Goal: Answer question/provide support: Share knowledge or assist other users

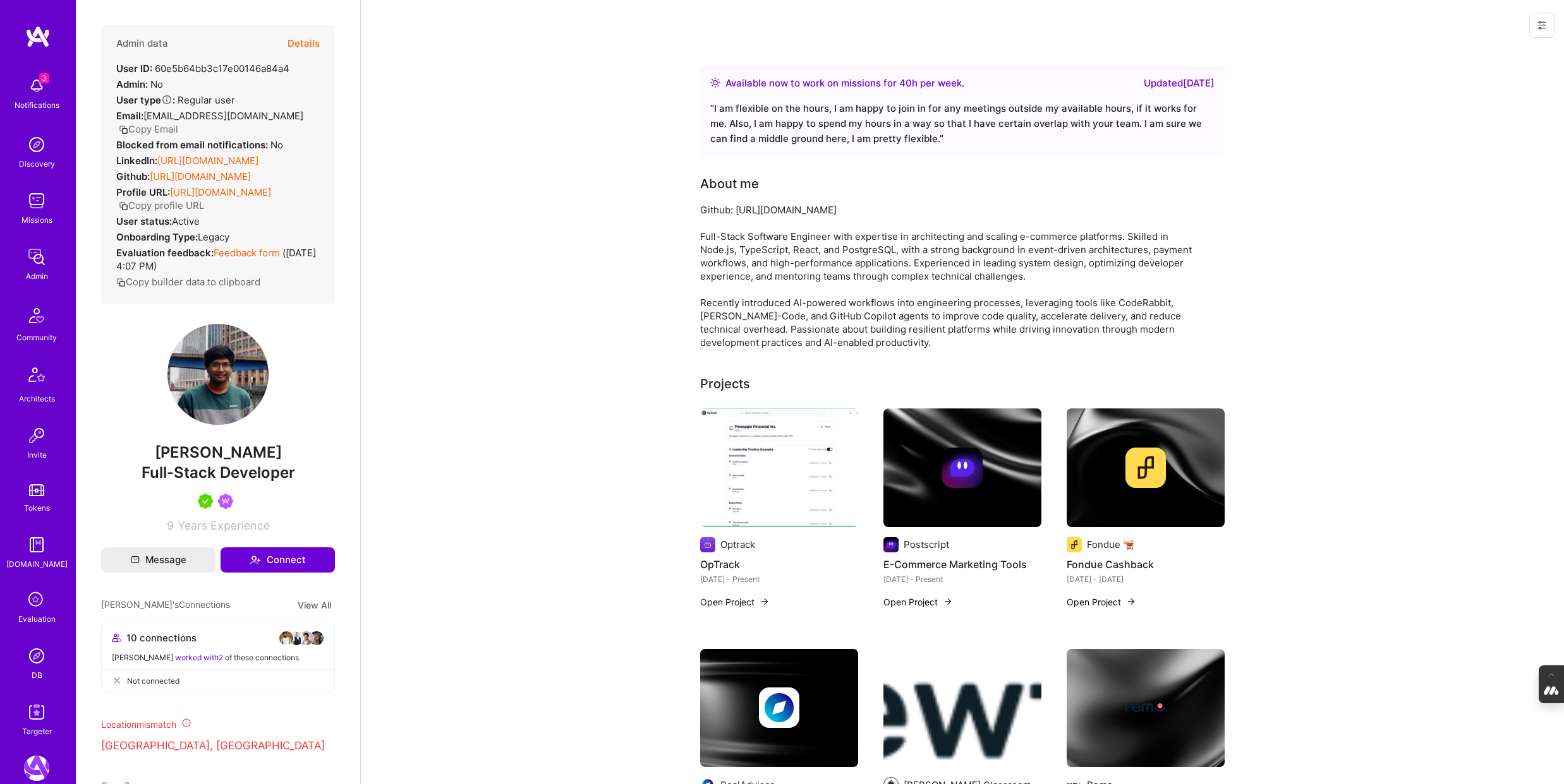
drag, startPoint x: 307, startPoint y: 467, endPoint x: 128, endPoint y: 467, distance: 179.0
click at [128, 462] on span "Gnyanendra Madishetty" at bounding box center [218, 453] width 234 height 19
copy span "Gnyanendra Madishetty"
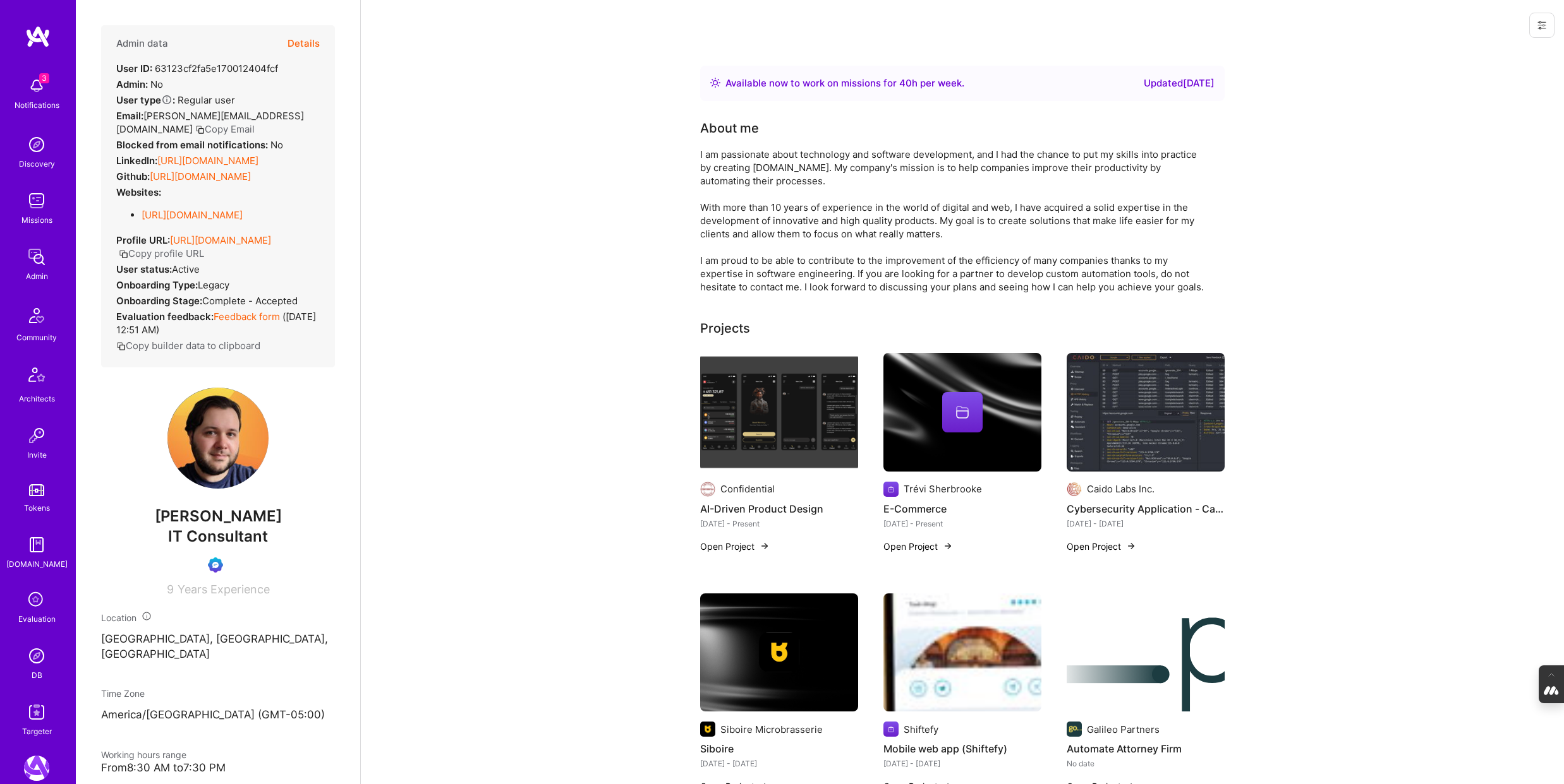
click at [307, 40] on button "Details" at bounding box center [304, 44] width 32 height 37
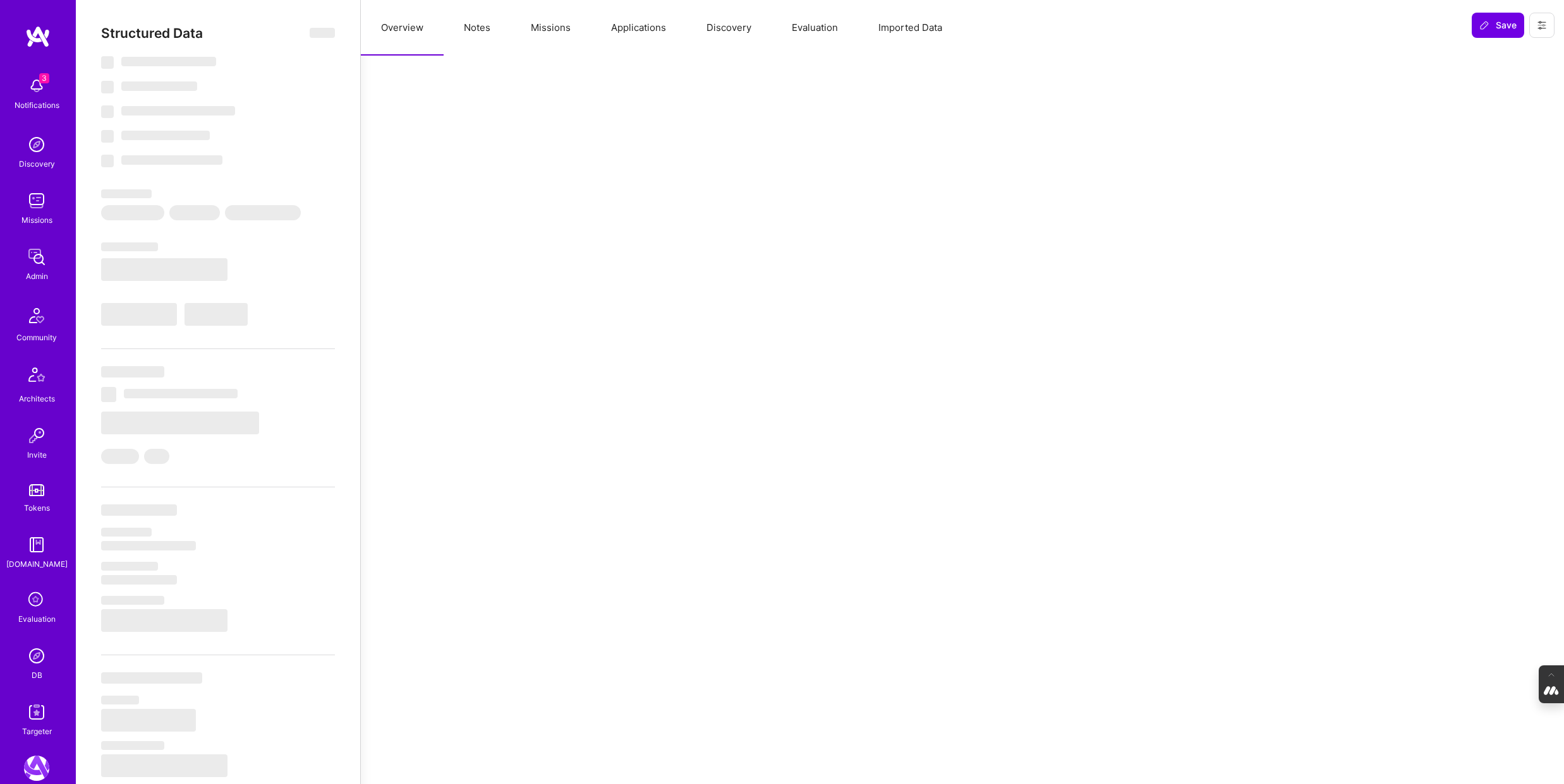
click at [826, 28] on button "Evaluation" at bounding box center [815, 27] width 87 height 55
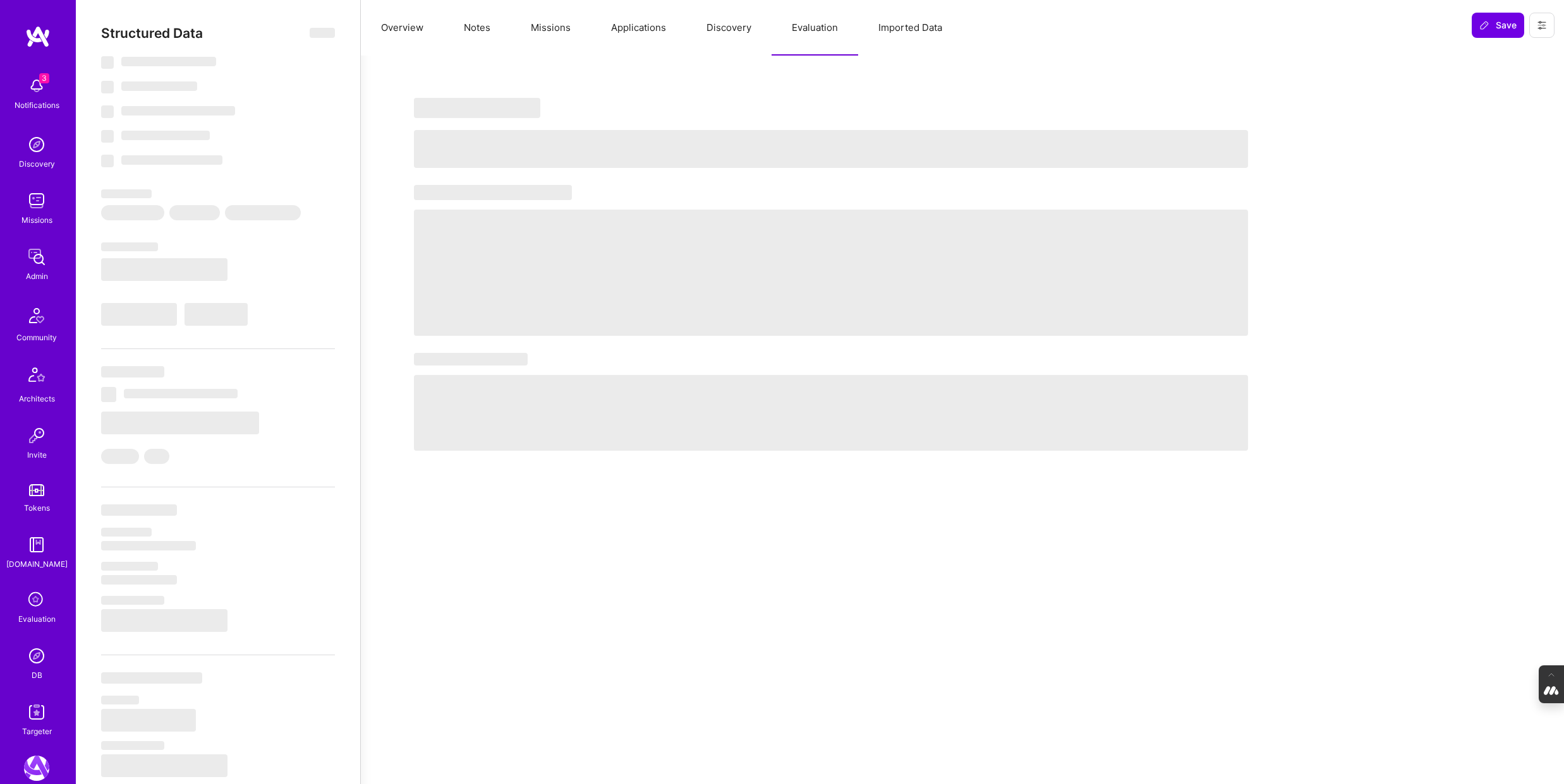
select select "Right Now"
select select "Unknown"
select select "CA"
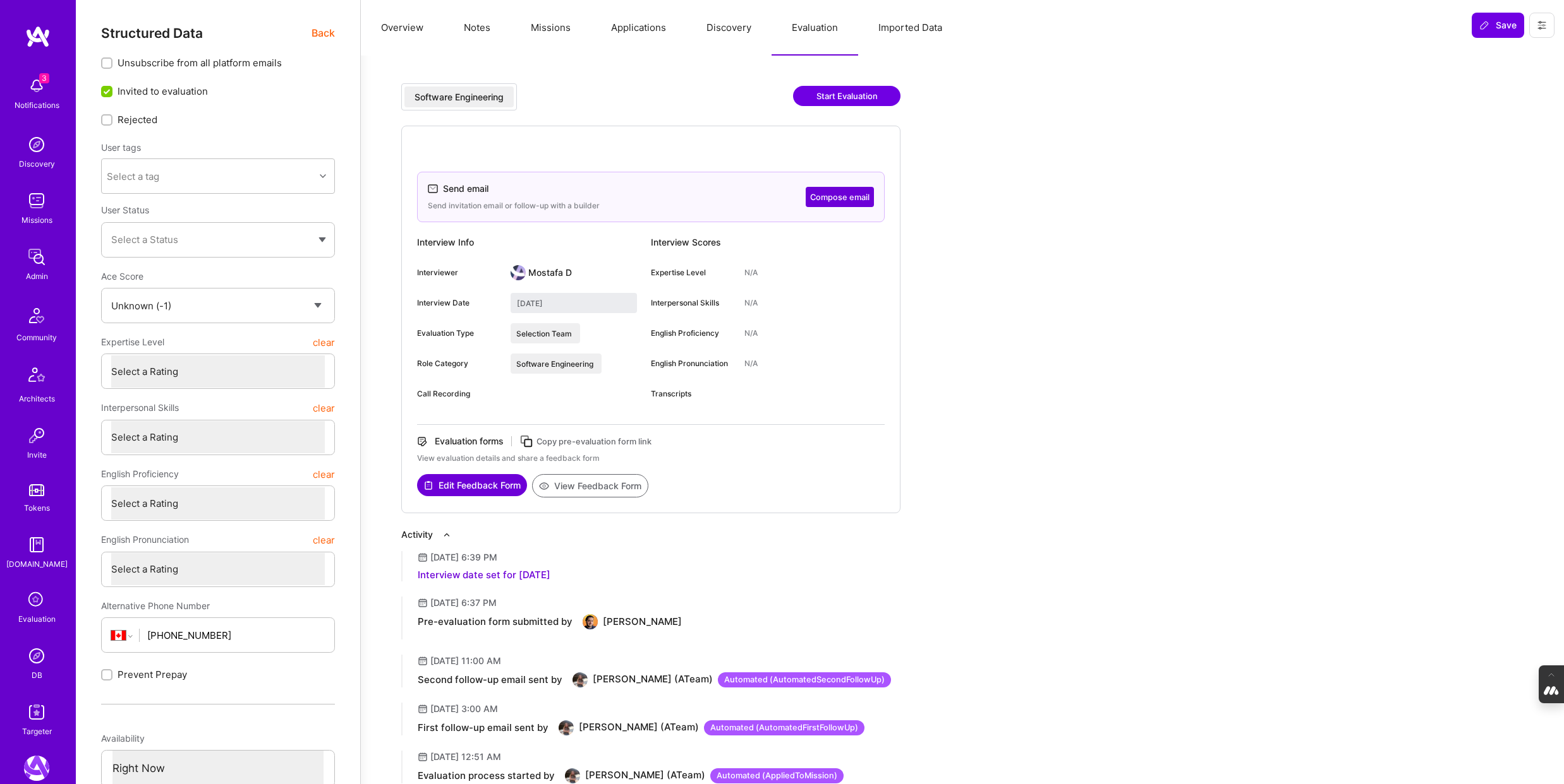
click at [729, 29] on button "Discovery" at bounding box center [728, 27] width 85 height 55
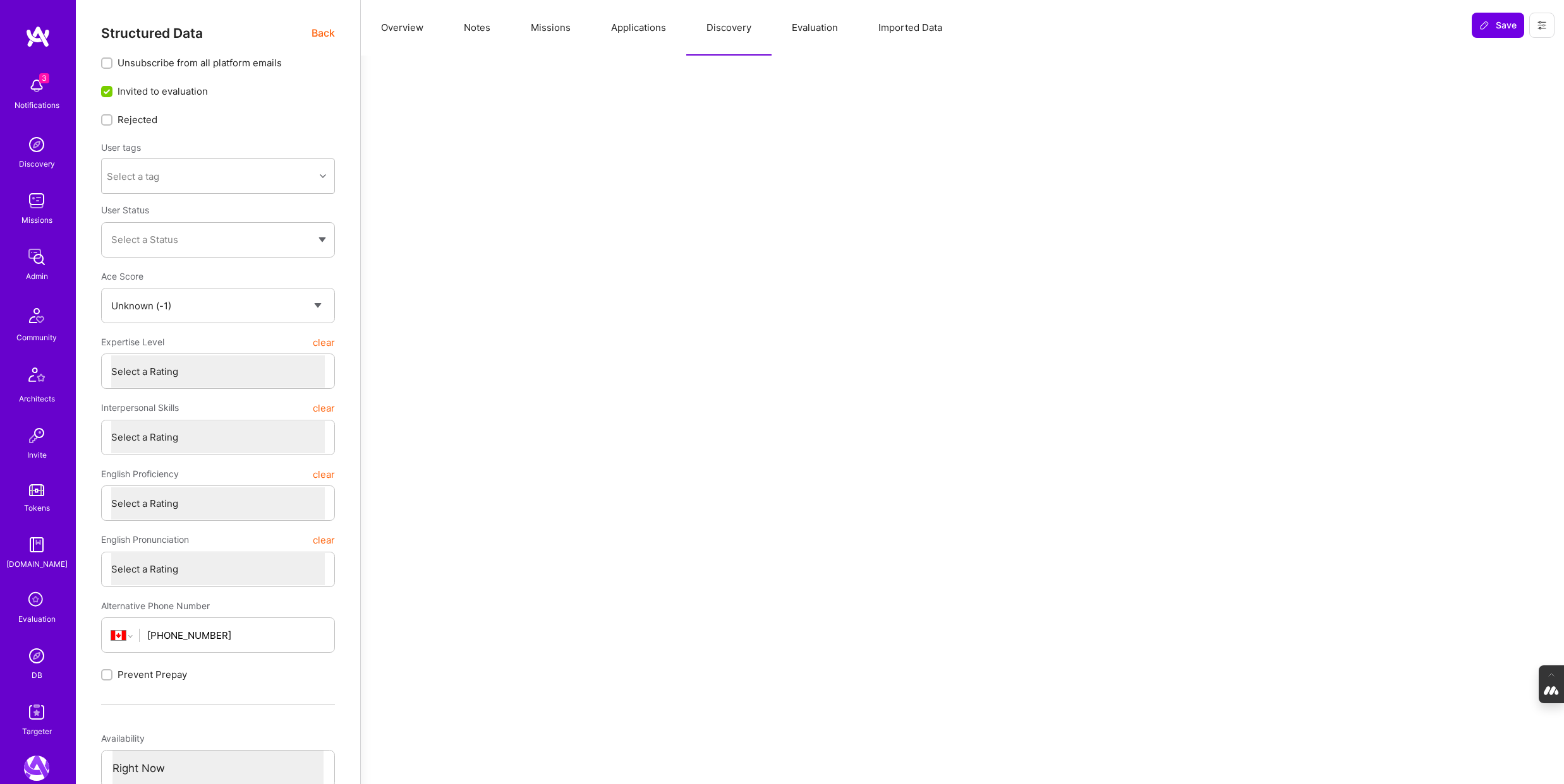
click at [647, 28] on button "Applications" at bounding box center [638, 27] width 95 height 55
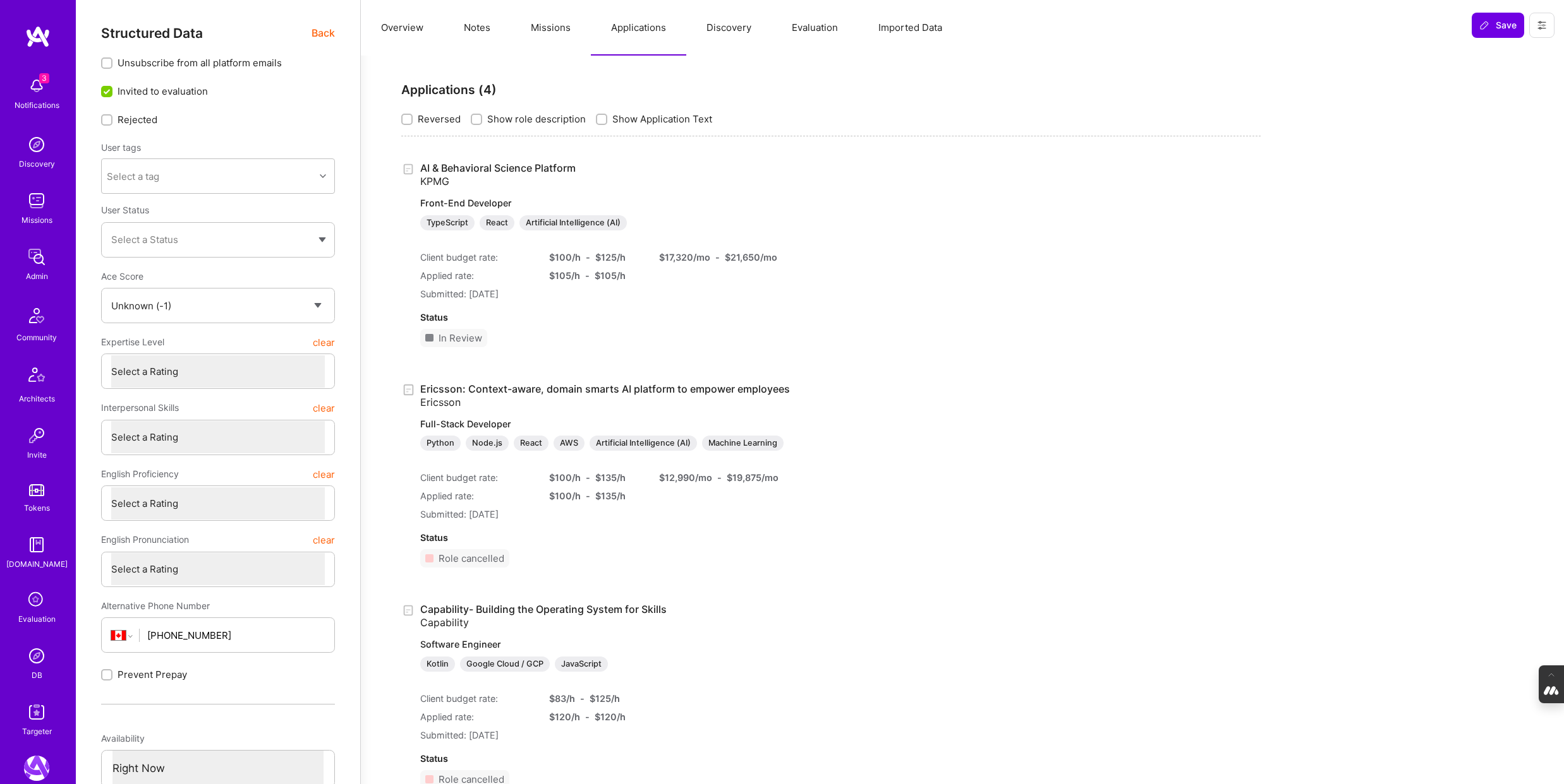
click at [476, 33] on button "Notes" at bounding box center [478, 27] width 67 height 55
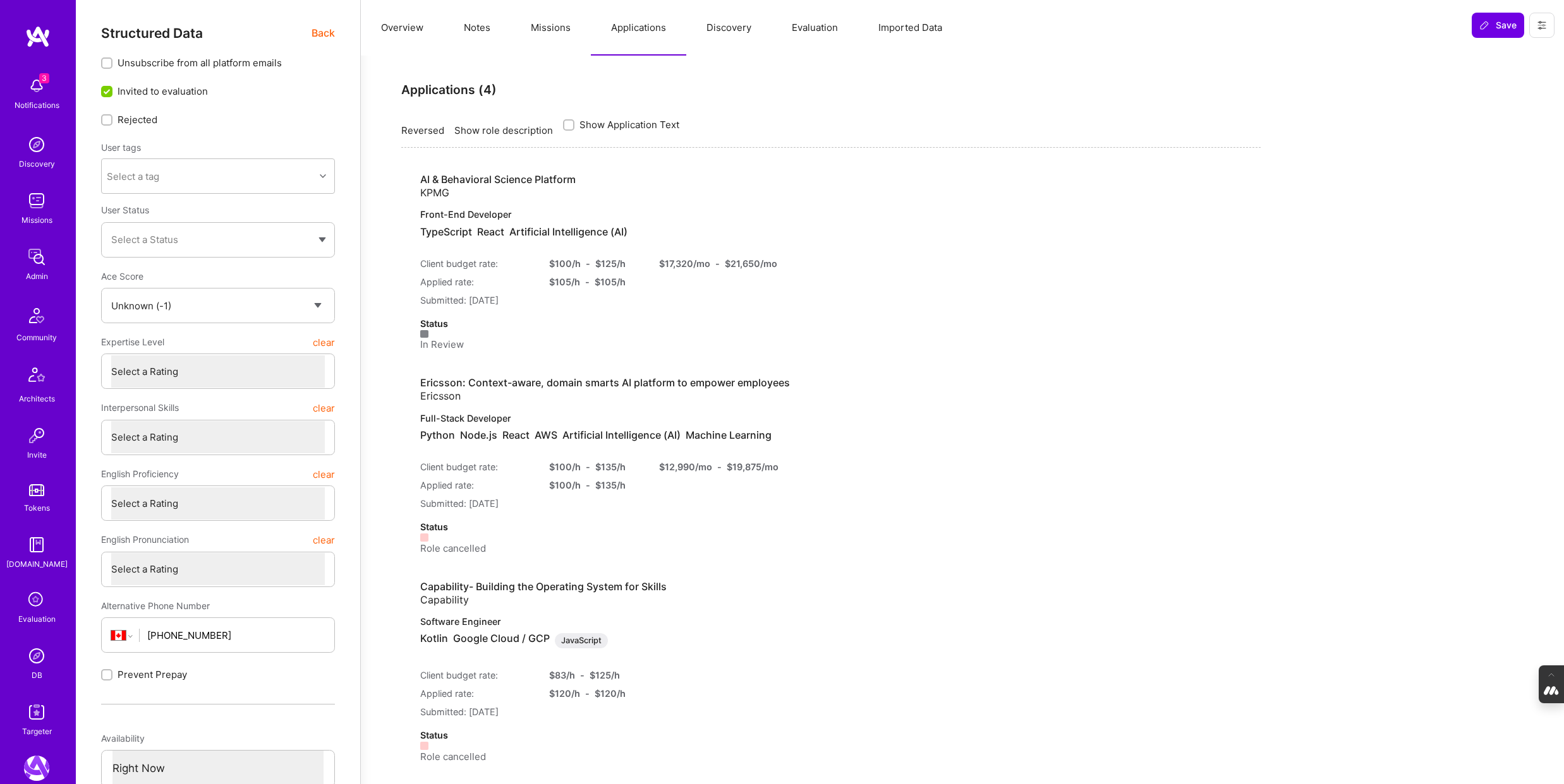
type textarea "x"
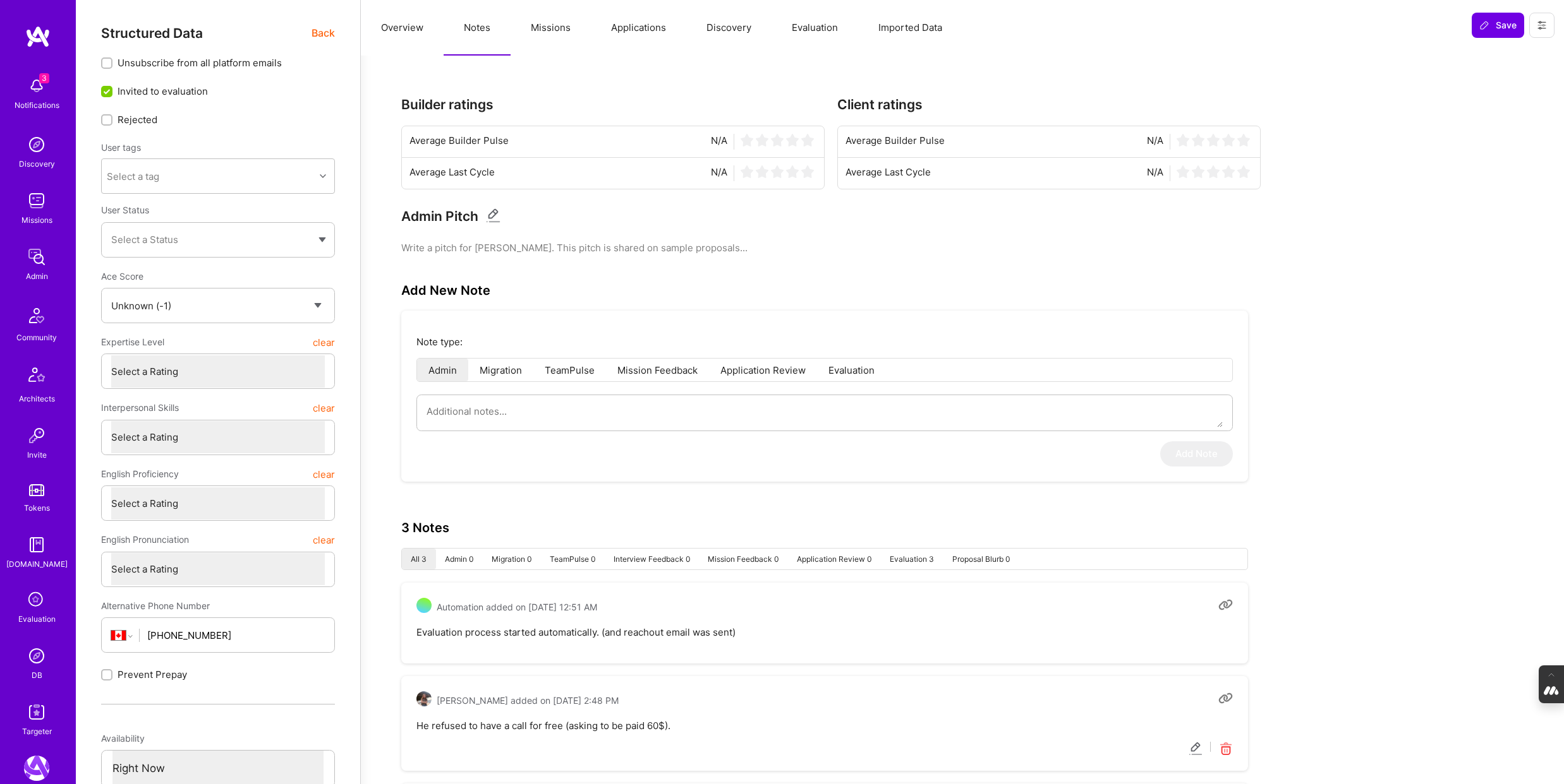
click at [417, 26] on button "Overview" at bounding box center [401, 27] width 83 height 55
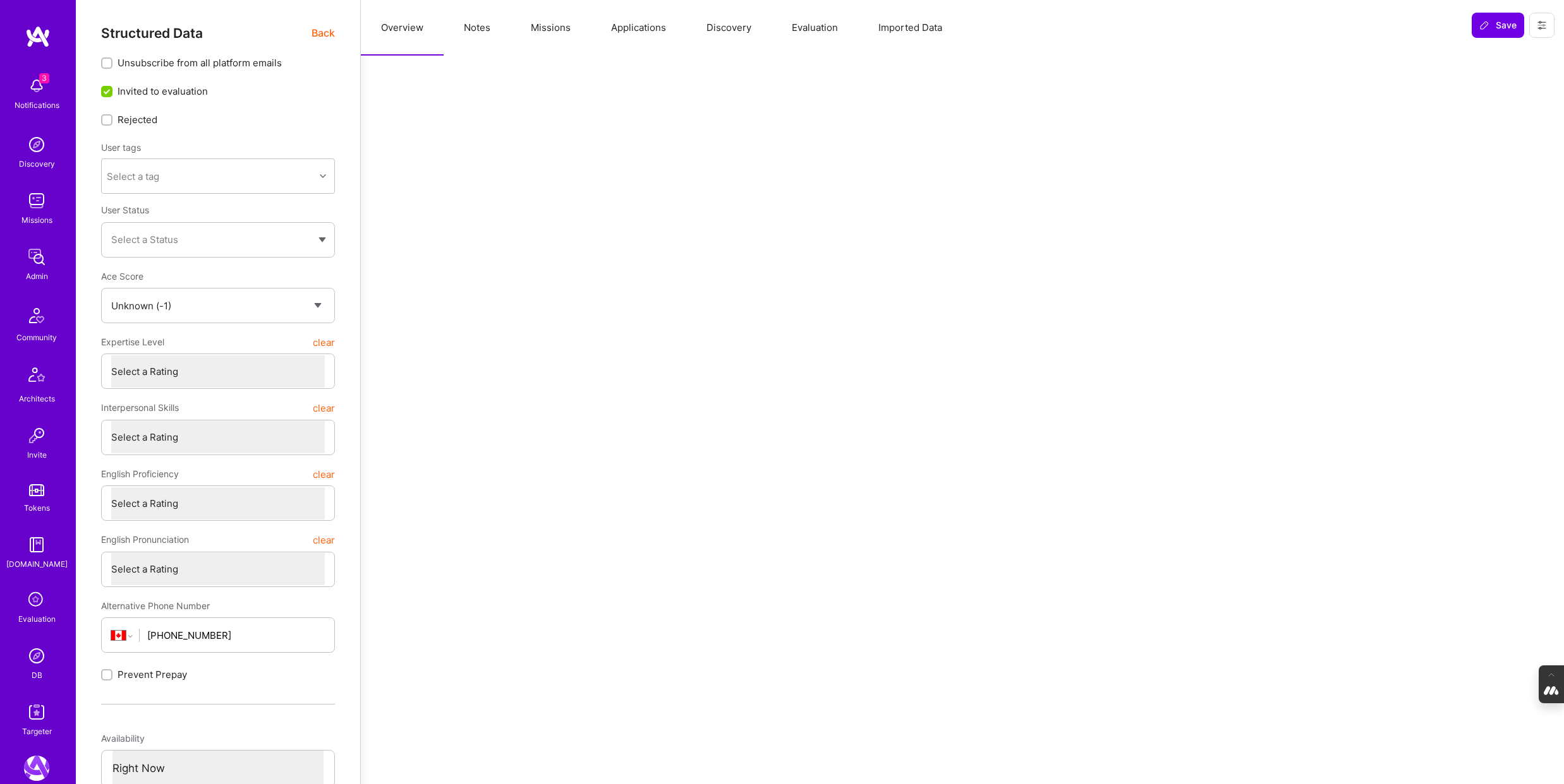
click at [327, 30] on span "Back" at bounding box center [323, 34] width 23 height 16
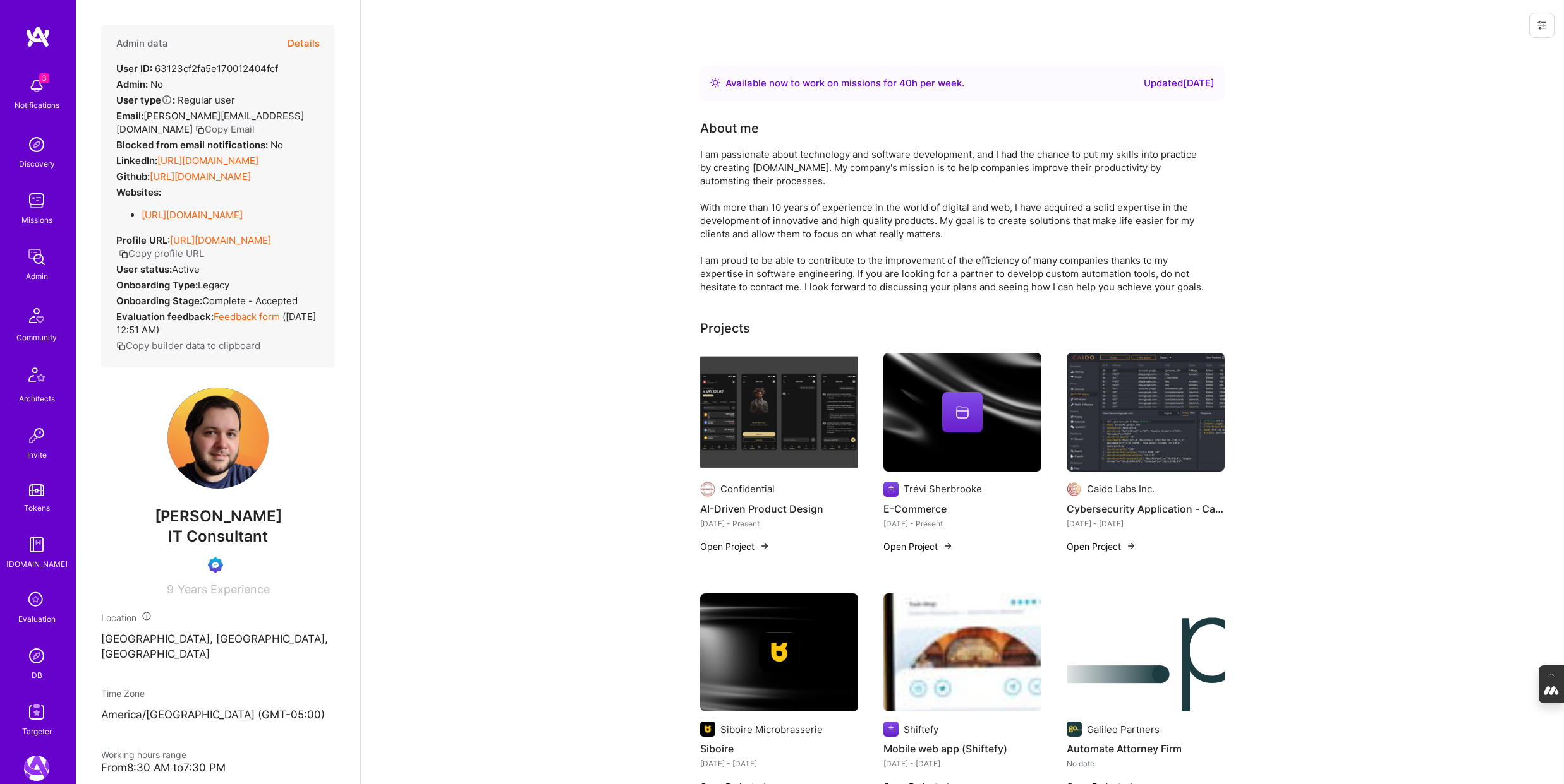
drag, startPoint x: 304, startPoint y: 540, endPoint x: 131, endPoint y: 545, distance: 173.1
click at [131, 526] on span "Etienne Beaudry-Auger" at bounding box center [218, 517] width 234 height 19
copy span "Etienne Beaudry-Auger"
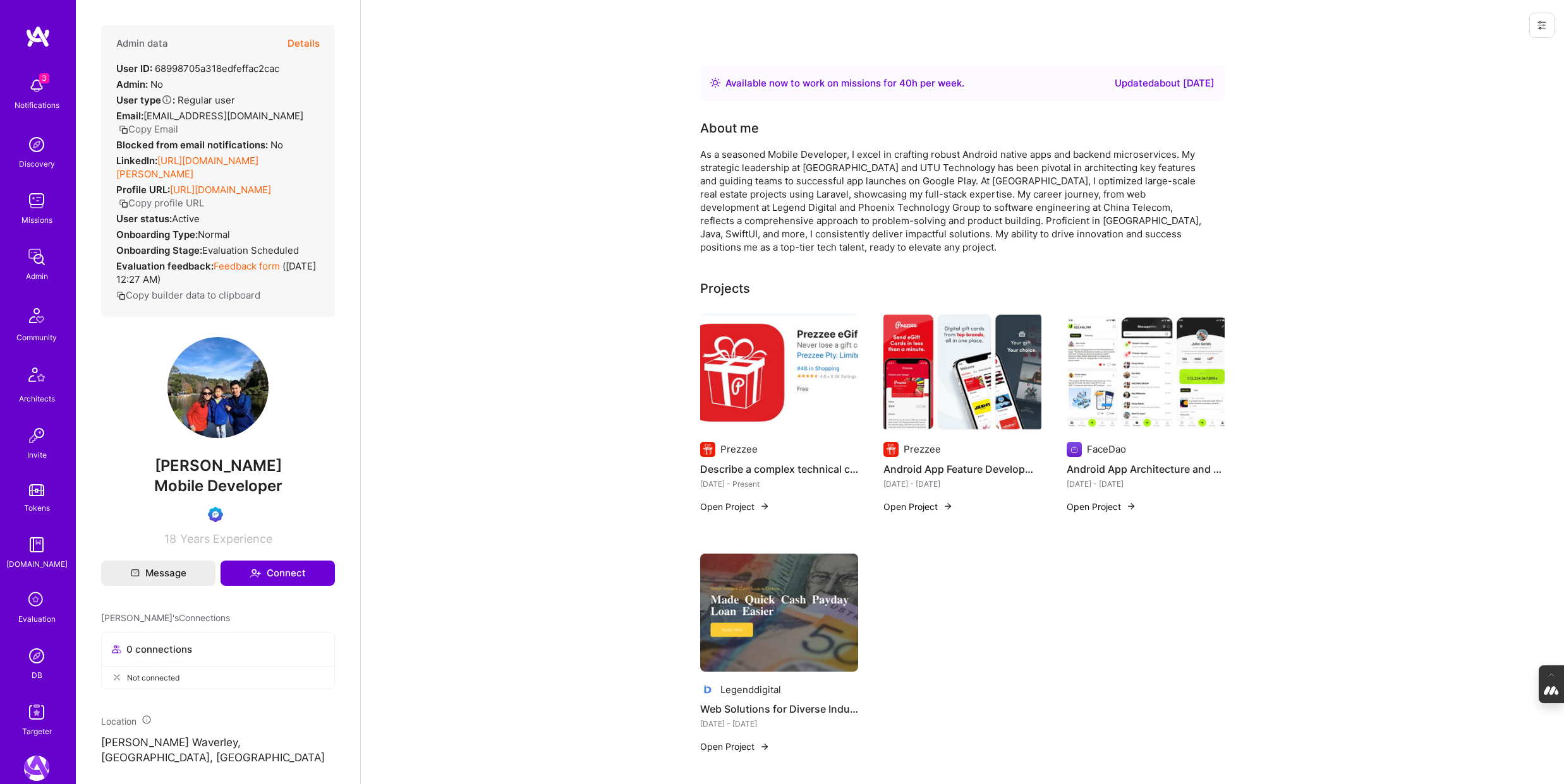
click at [302, 44] on button "Details" at bounding box center [304, 44] width 32 height 37
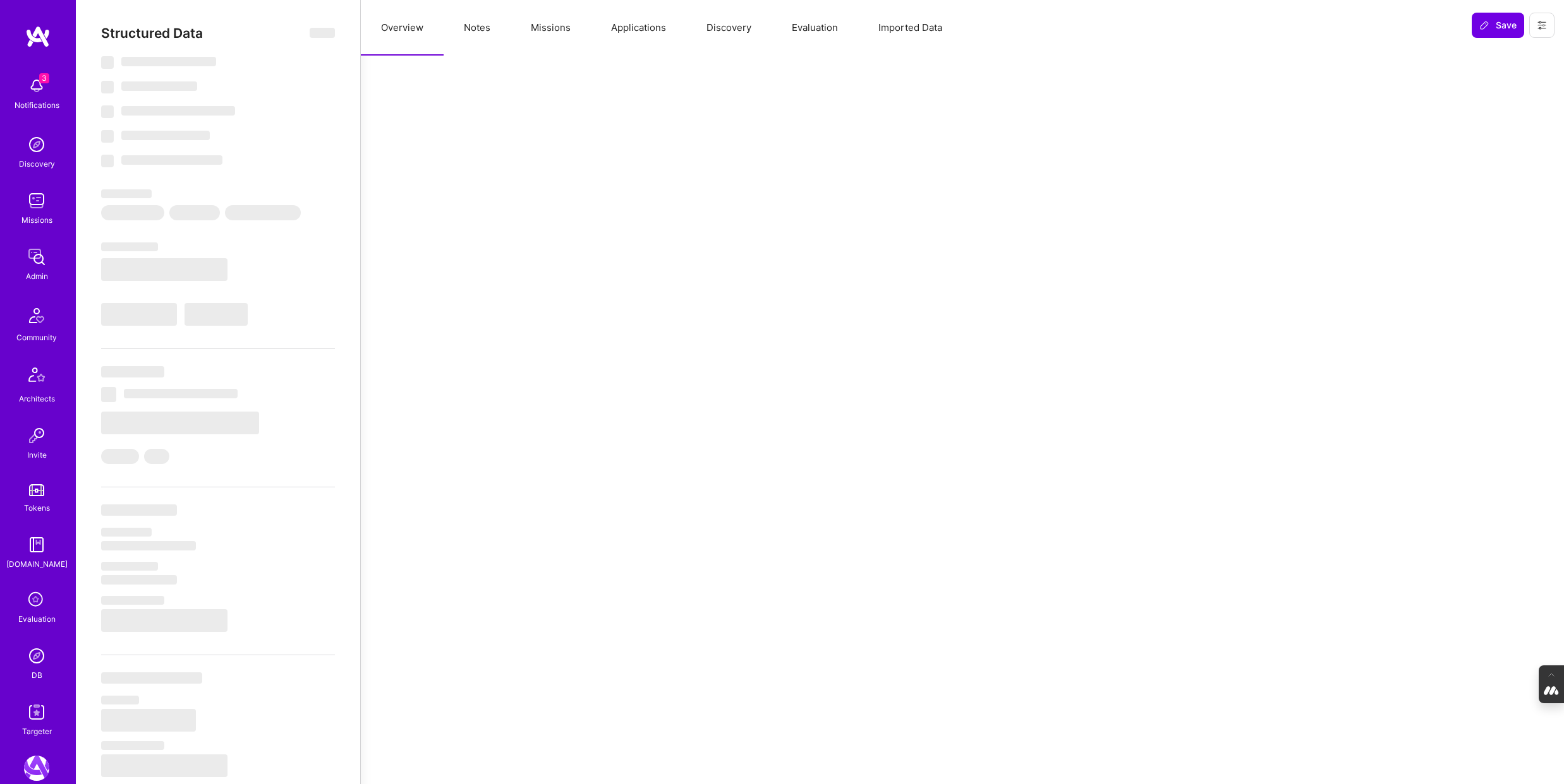
select select "Right Now"
select select "Verified"
select select "US"
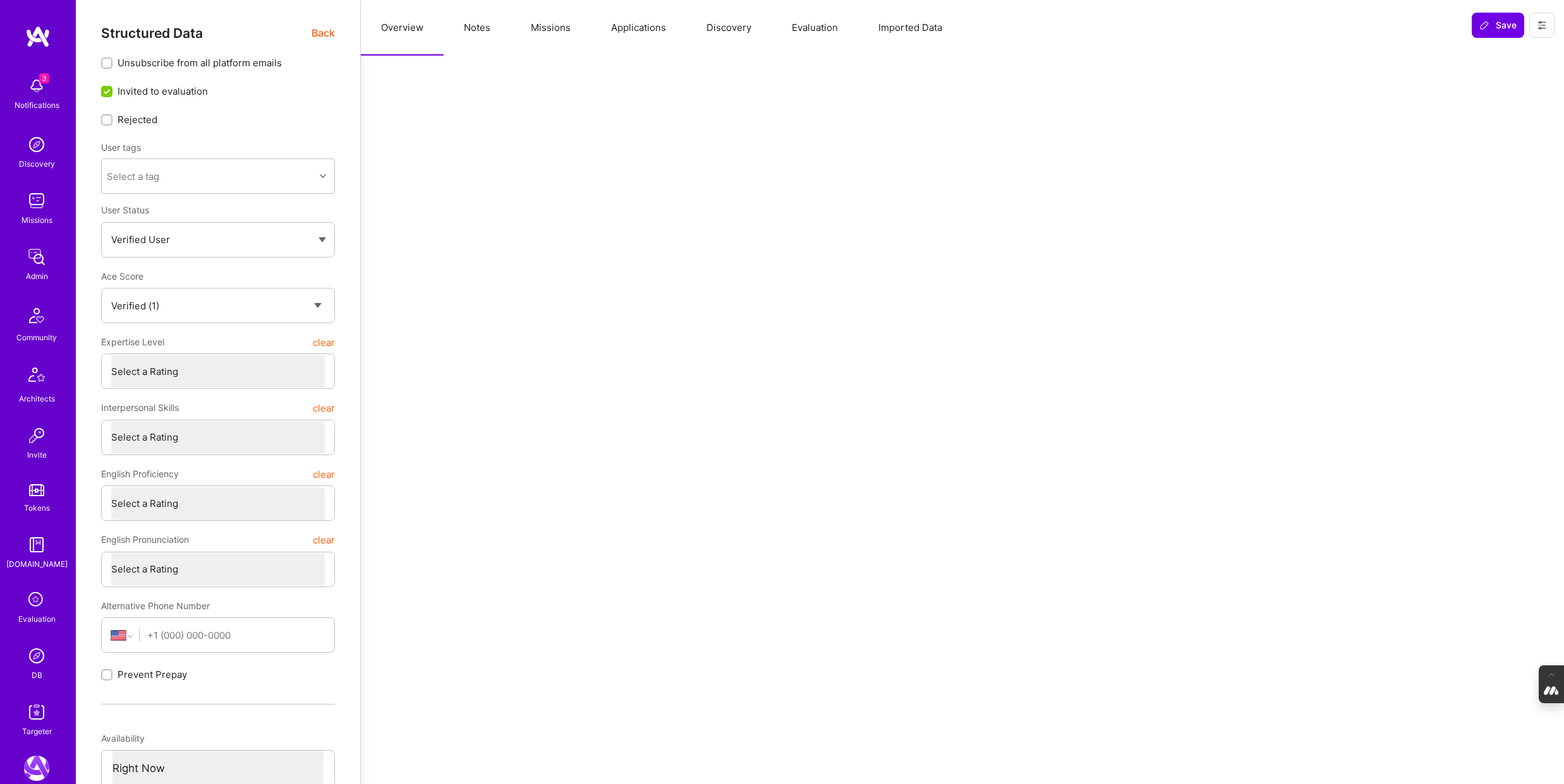
click at [639, 22] on button "Applications" at bounding box center [638, 27] width 95 height 55
click at [513, 34] on button "Missions" at bounding box center [550, 27] width 80 height 55
click at [796, 31] on button "Evaluation" at bounding box center [815, 27] width 87 height 55
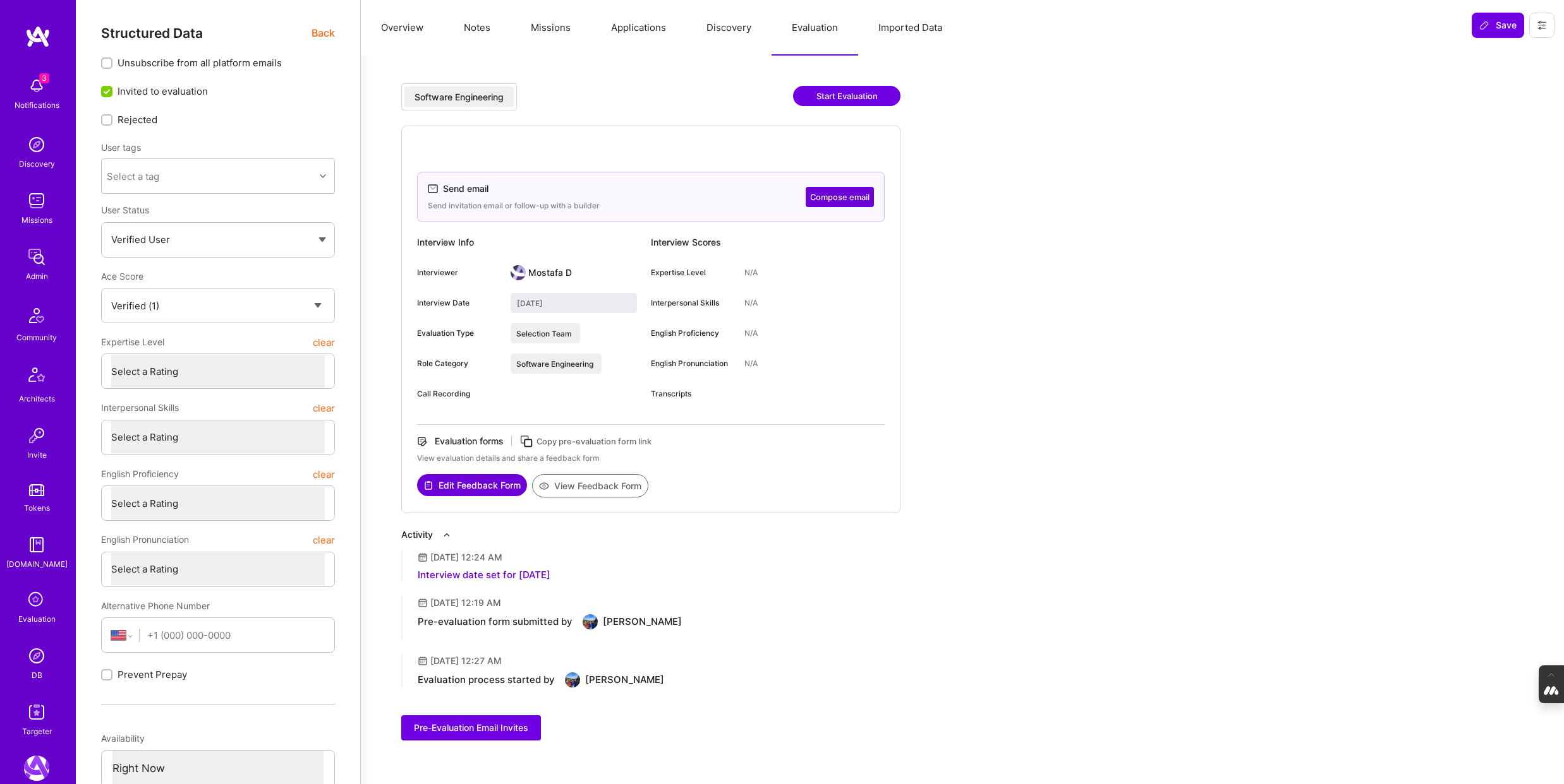
click at [474, 25] on button "Notes" at bounding box center [478, 27] width 67 height 55
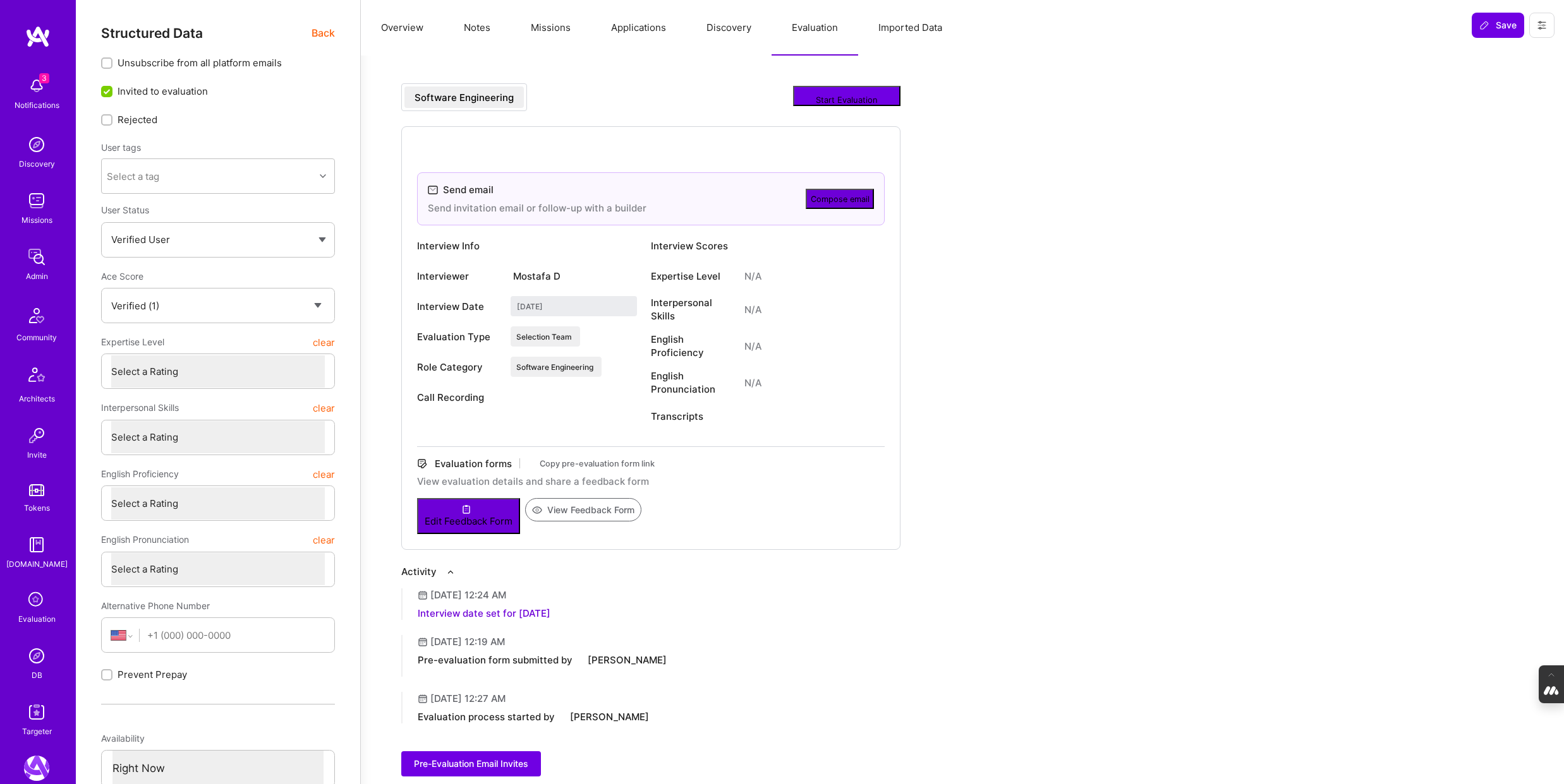
type textarea "x"
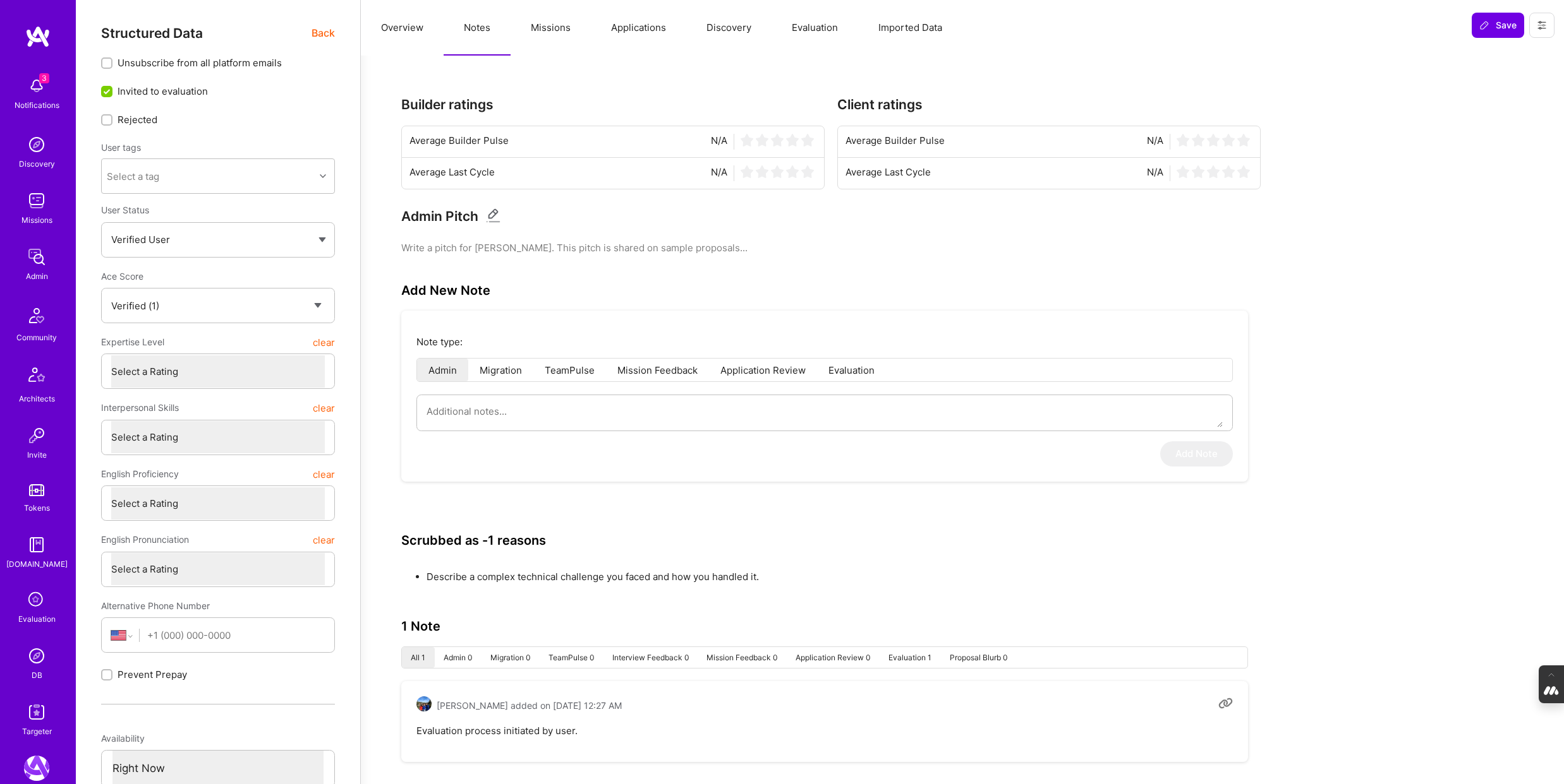
click at [405, 30] on button "Overview" at bounding box center [401, 27] width 83 height 55
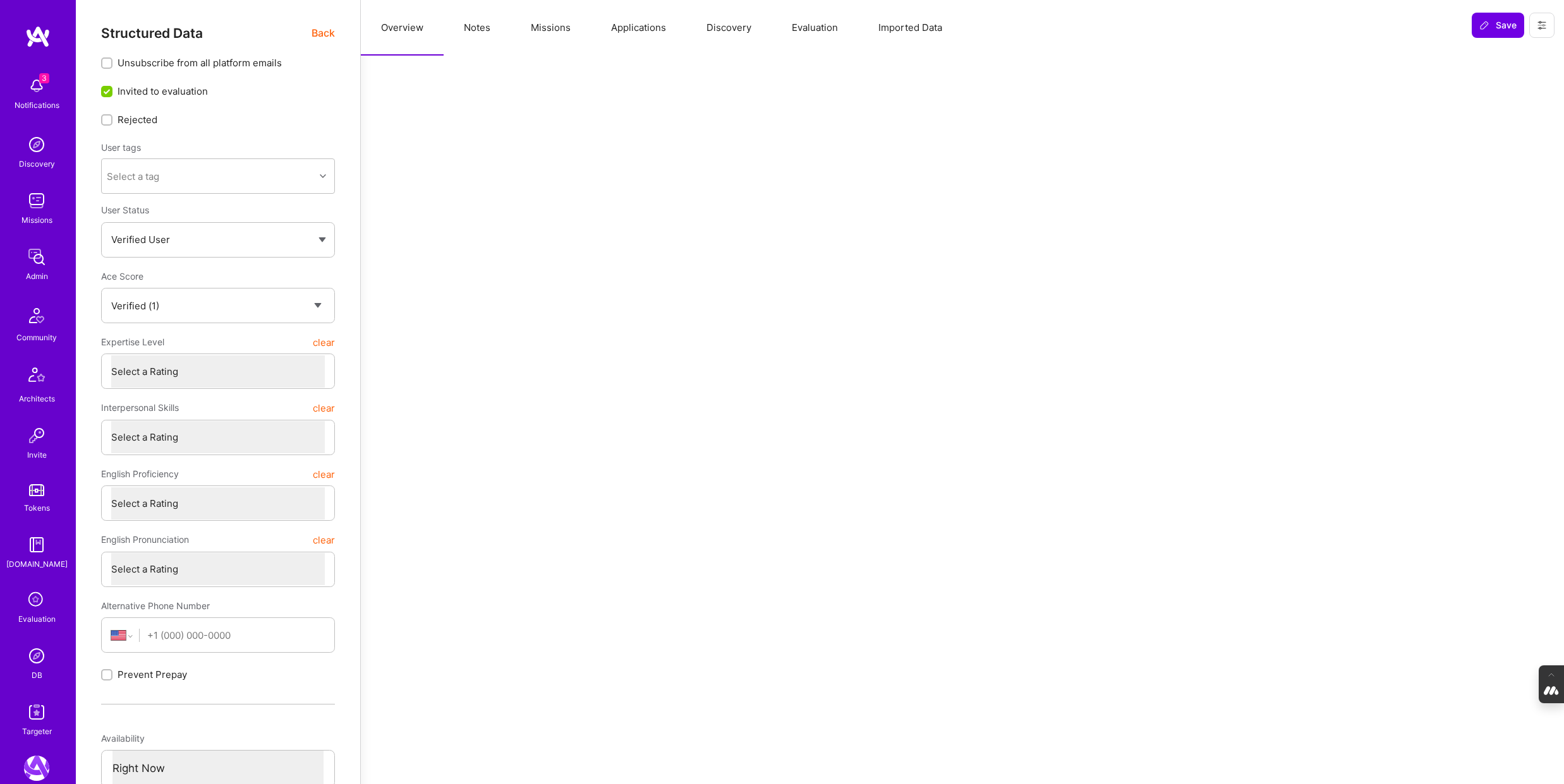
click at [320, 37] on span "Back" at bounding box center [323, 34] width 23 height 16
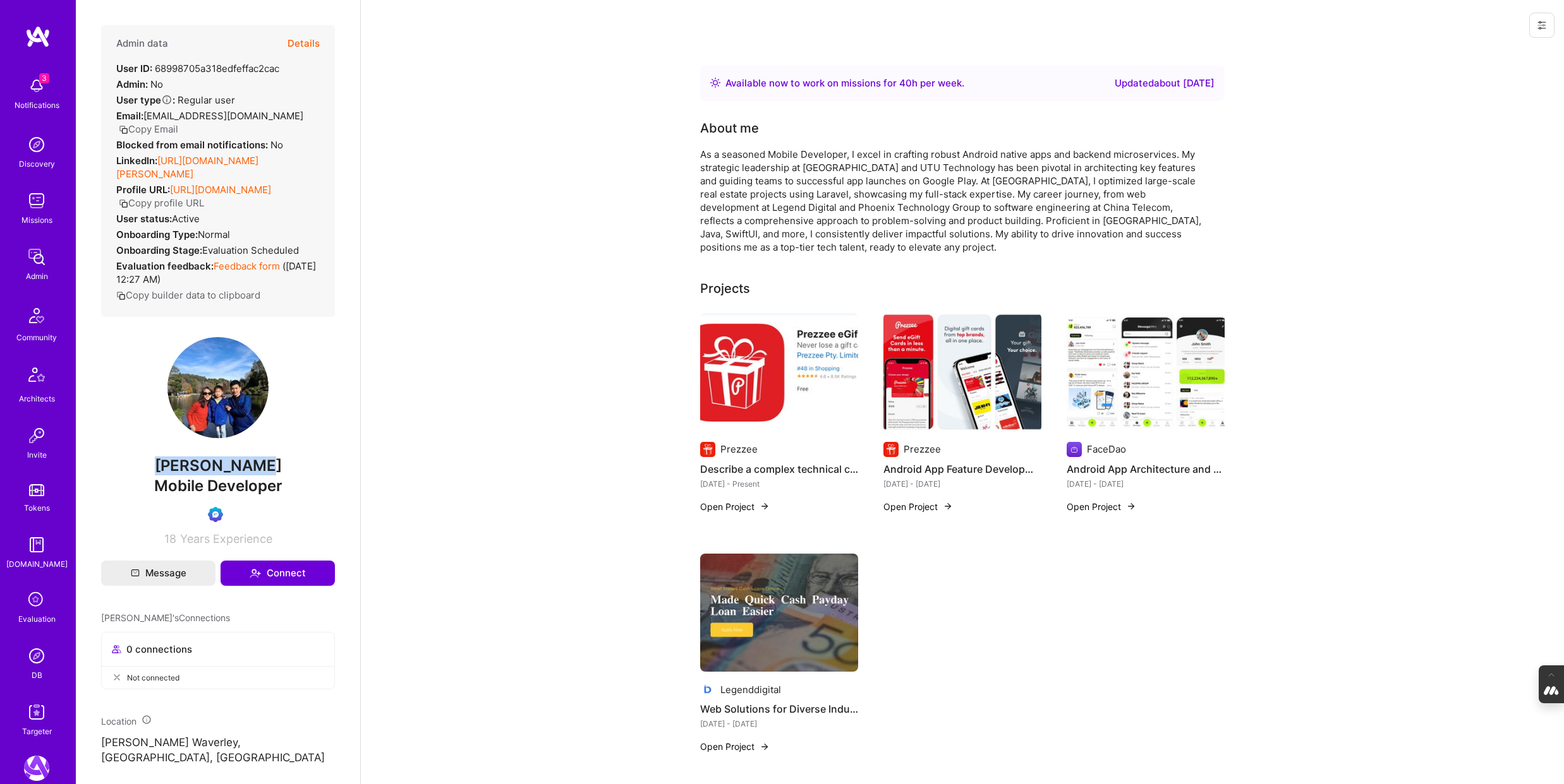
drag, startPoint x: 268, startPoint y: 461, endPoint x: 163, endPoint y: 462, distance: 105.0
click at [163, 462] on span "Yingping Liu" at bounding box center [218, 466] width 234 height 19
copy span "Yingping Liu"
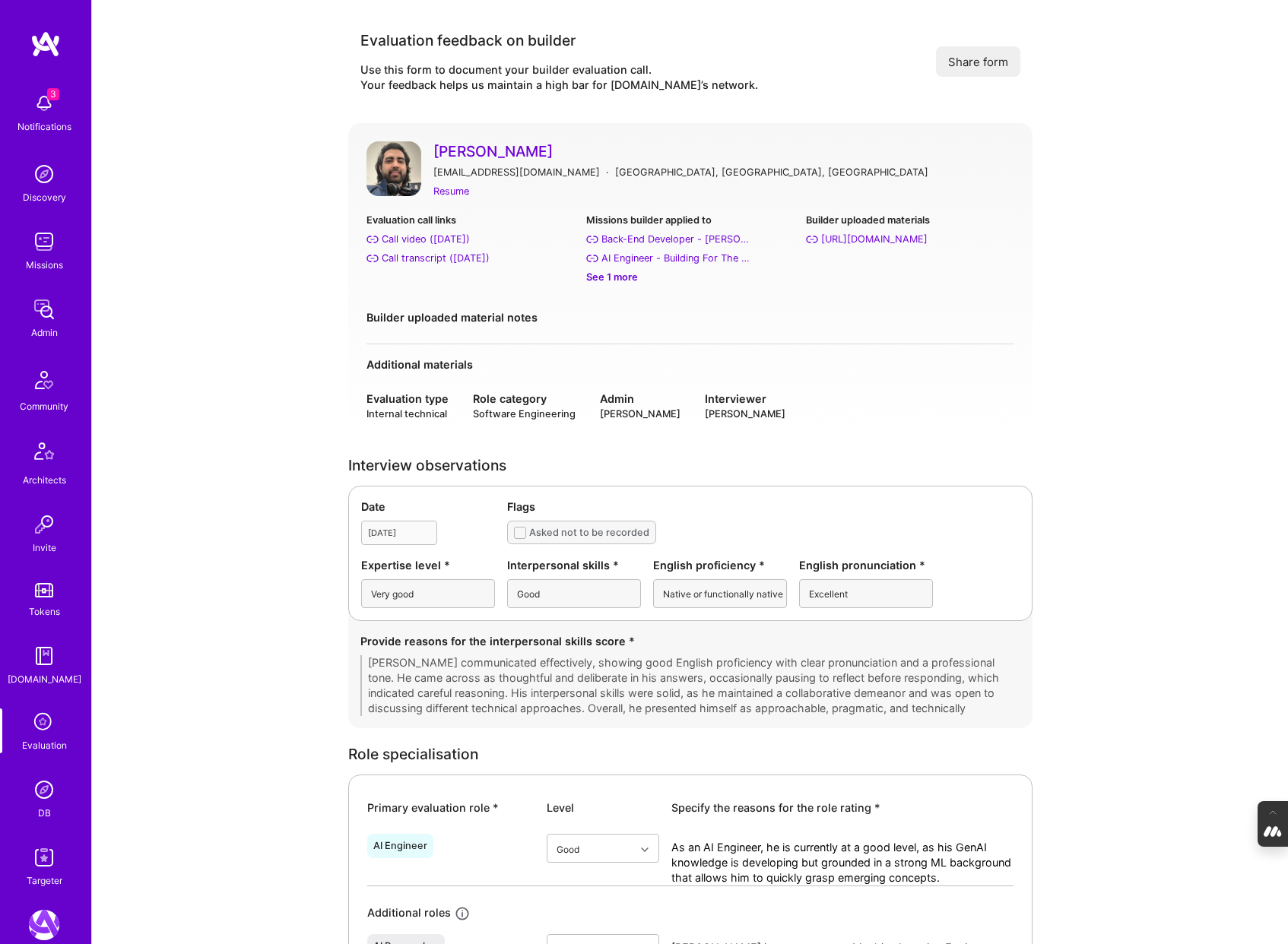
scroll to position [379, 0]
